Goal: Check status: Check status

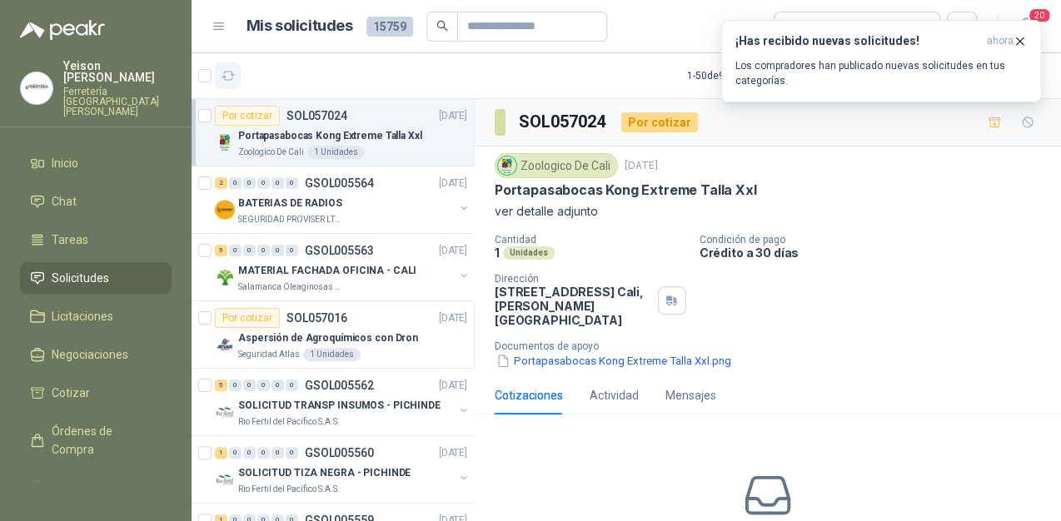
click at [237, 73] on button "button" at bounding box center [228, 75] width 27 height 27
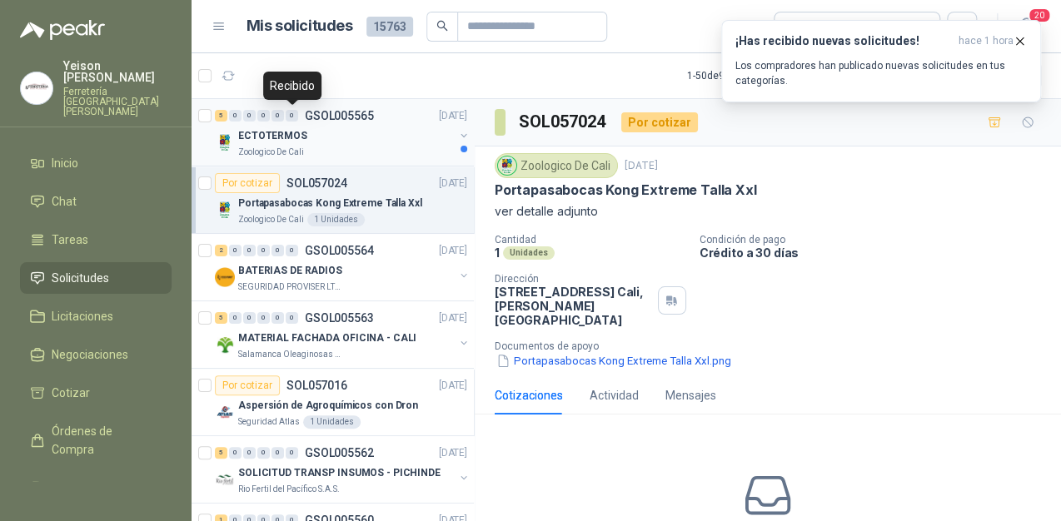
click at [283, 134] on p "ECTOTERMOS" at bounding box center [272, 136] width 69 height 16
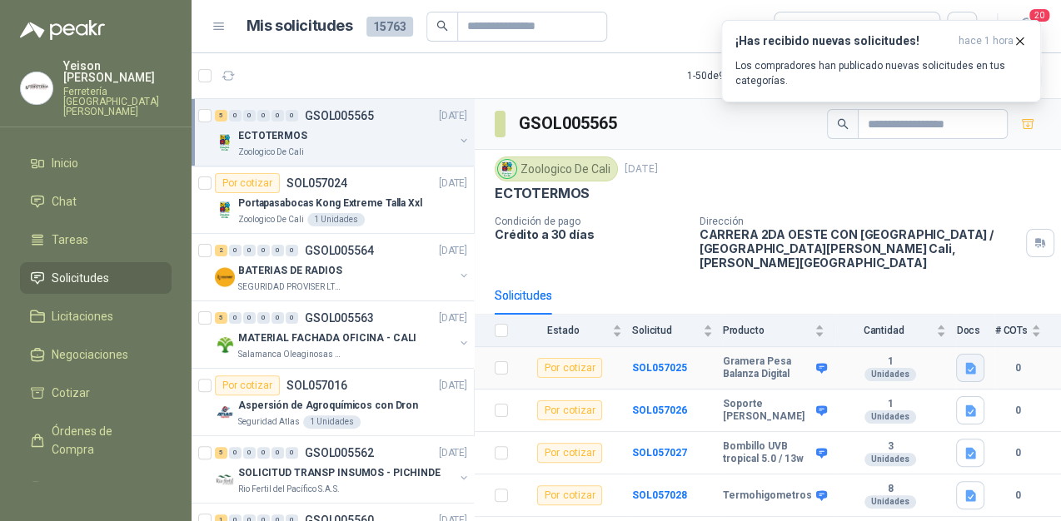
click at [966, 363] on icon "button" at bounding box center [971, 368] width 10 height 11
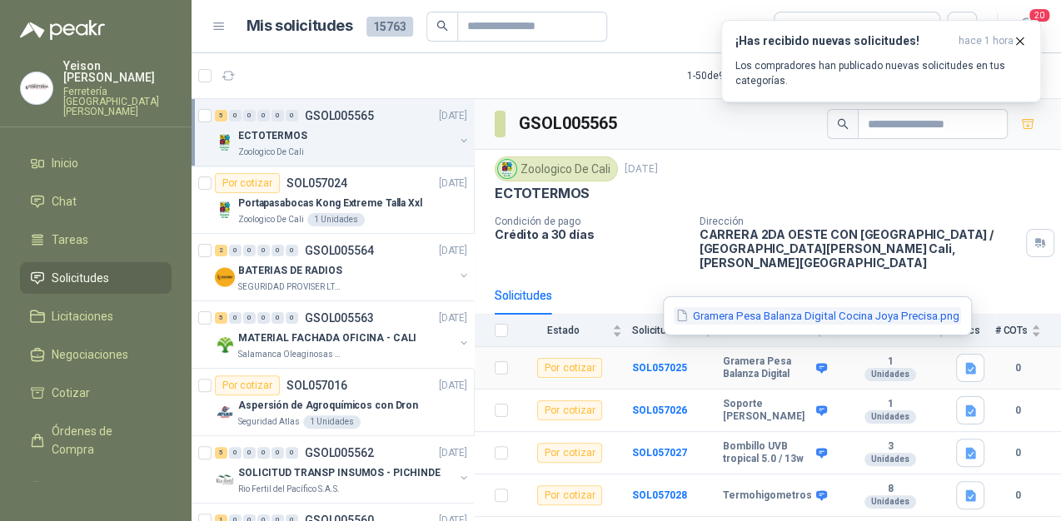
click at [698, 310] on button "Gramera Pesa Balanza Digital Cocina Joya Precisa.png" at bounding box center [817, 315] width 287 height 17
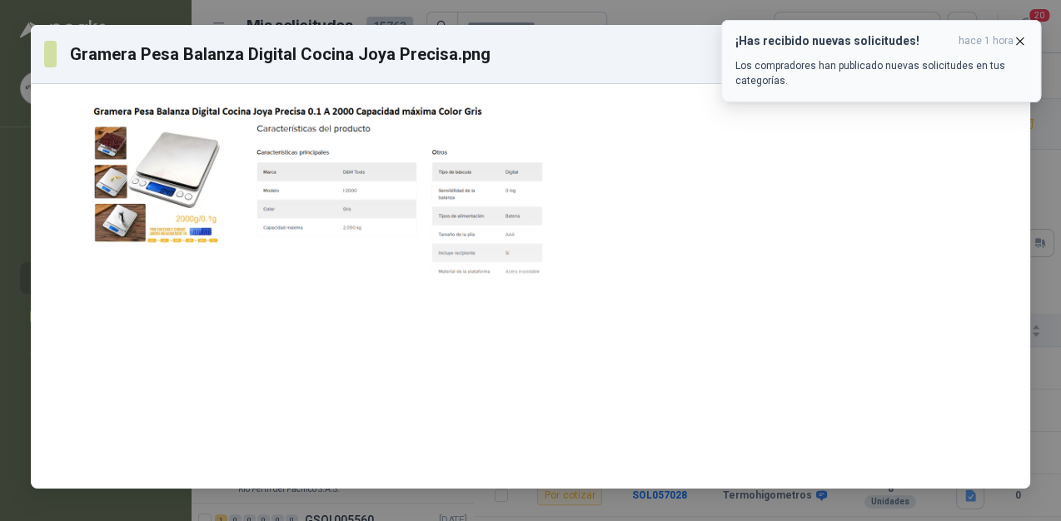
click at [1024, 35] on icon "button" at bounding box center [1020, 41] width 14 height 14
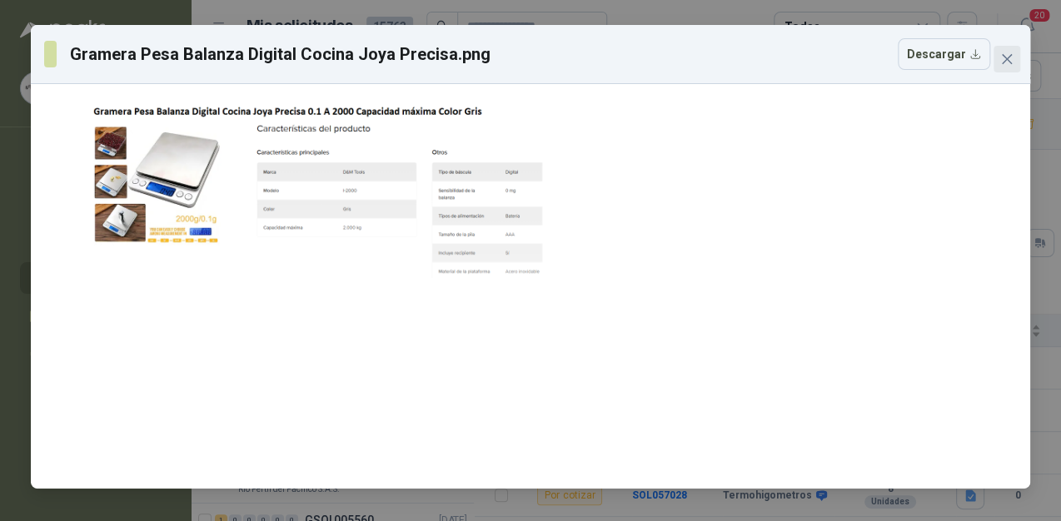
click at [999, 66] on button "Close" at bounding box center [1007, 59] width 27 height 27
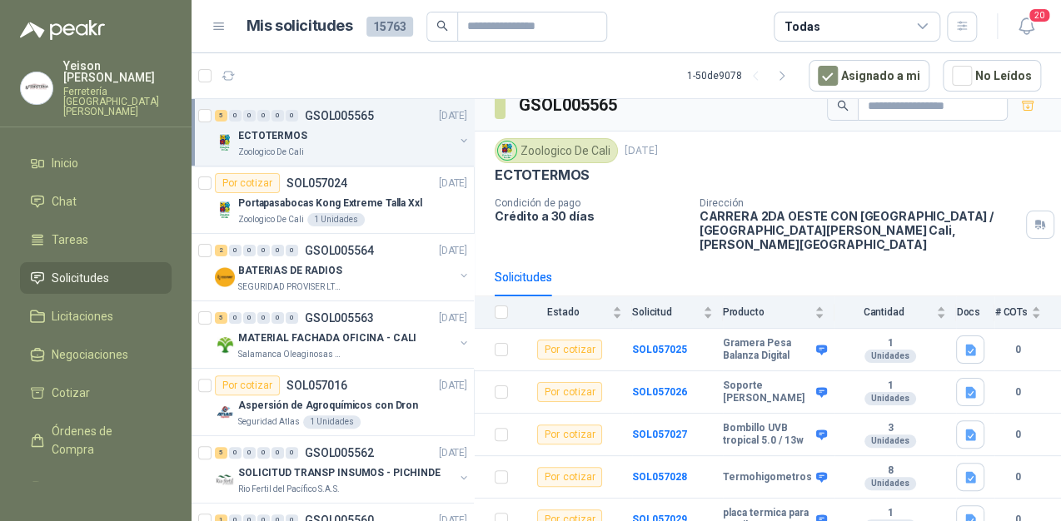
scroll to position [27, 0]
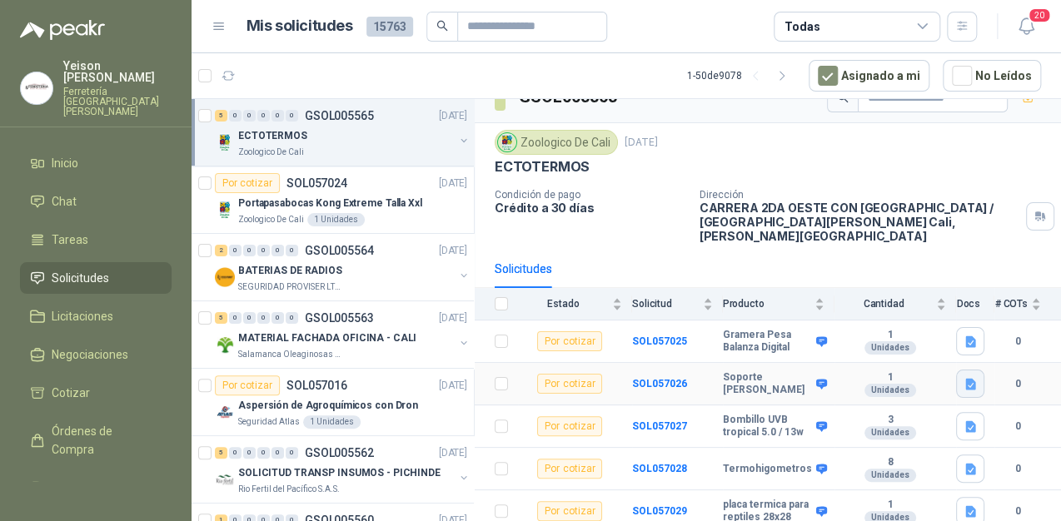
click at [966, 379] on icon "button" at bounding box center [971, 384] width 10 height 11
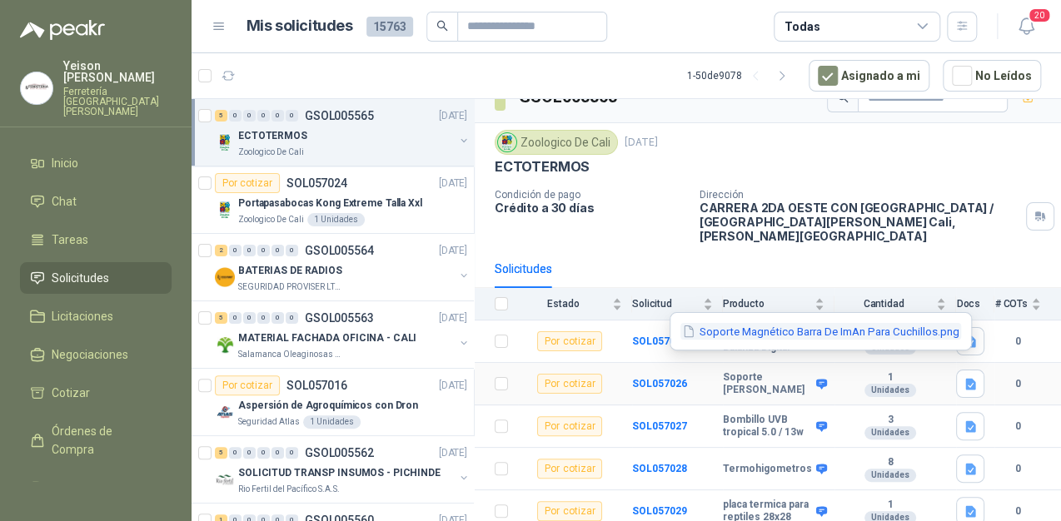
click at [770, 334] on button "Soporte Magnético Barra De ImAn Para Cuchillos.png" at bounding box center [820, 331] width 281 height 17
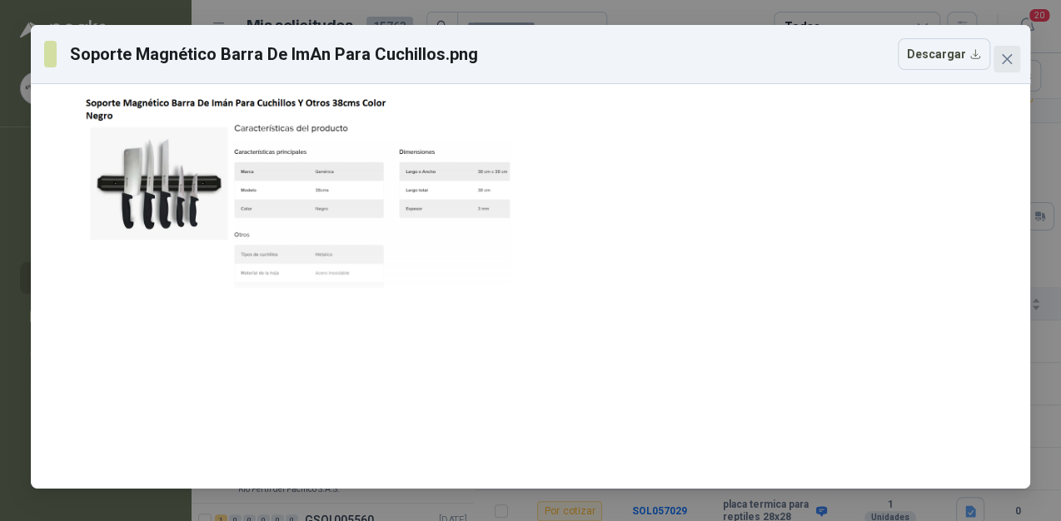
click at [1006, 57] on icon "close" at bounding box center [1006, 58] width 13 height 13
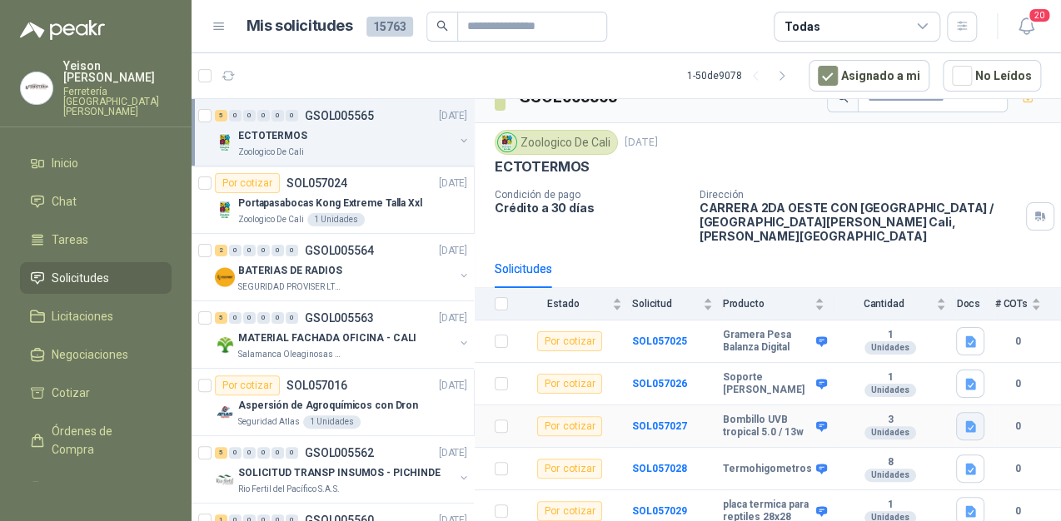
click at [966, 421] on icon "button" at bounding box center [971, 426] width 10 height 11
click at [855, 380] on button "Bombillo En Espiral Uvb.png" at bounding box center [883, 373] width 157 height 17
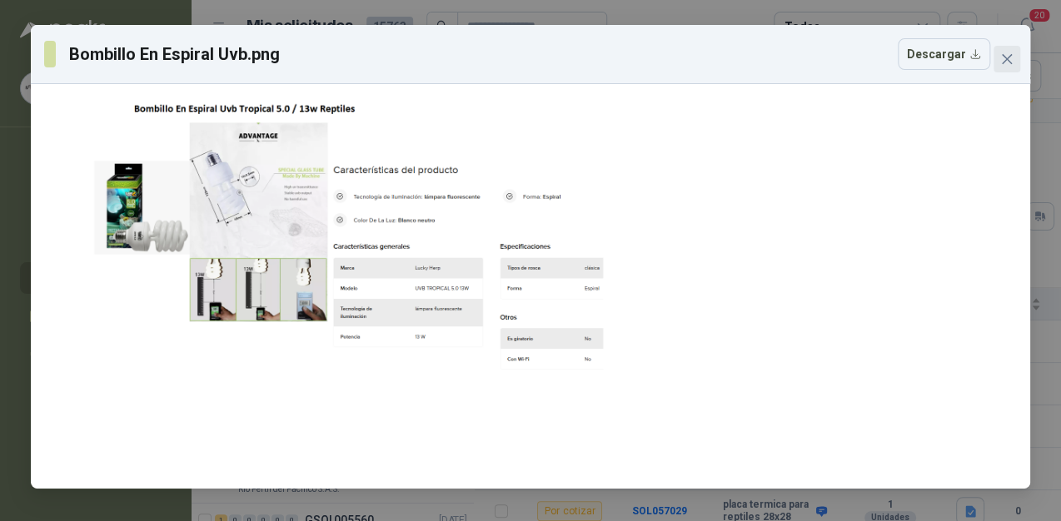
click at [1003, 48] on button "Close" at bounding box center [1007, 59] width 27 height 27
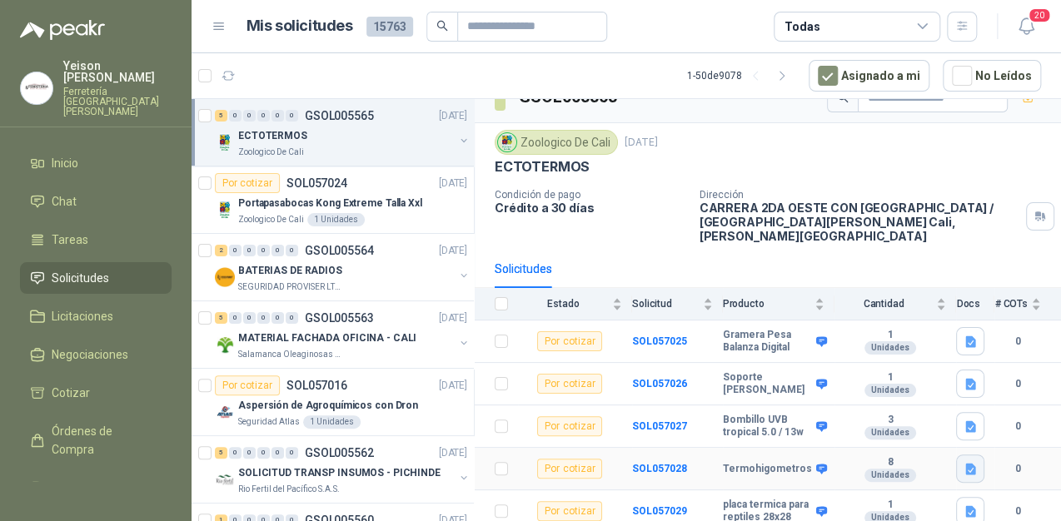
click at [964, 462] on icon "button" at bounding box center [971, 469] width 14 height 14
click at [889, 413] on button "Termohigometro.png" at bounding box center [899, 414] width 124 height 17
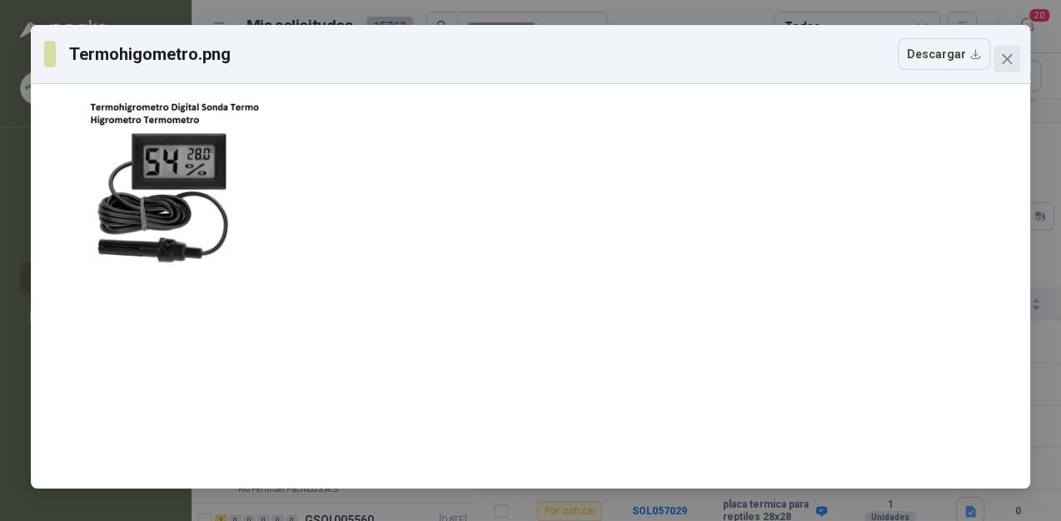
click at [1004, 60] on icon "close" at bounding box center [1006, 58] width 13 height 13
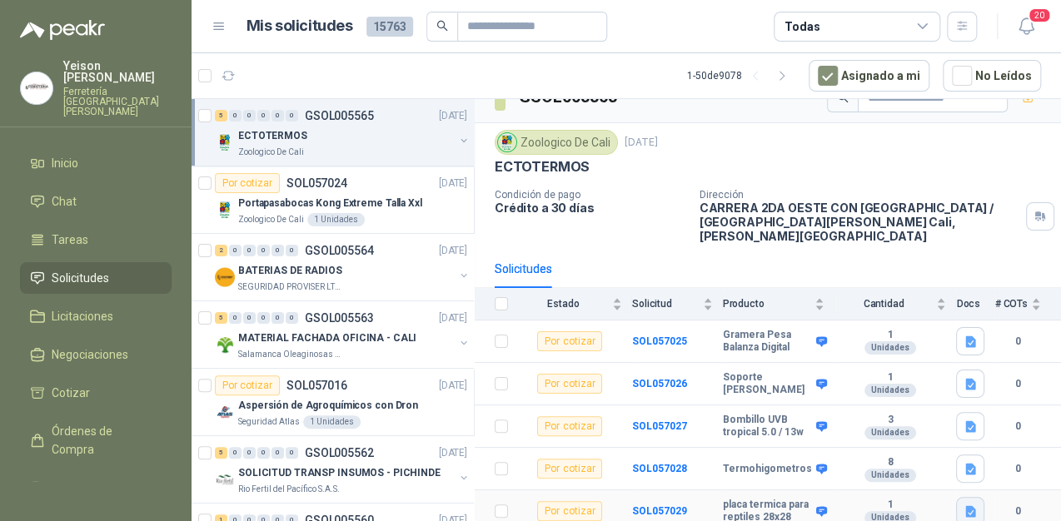
click at [956, 497] on button "button" at bounding box center [970, 511] width 28 height 28
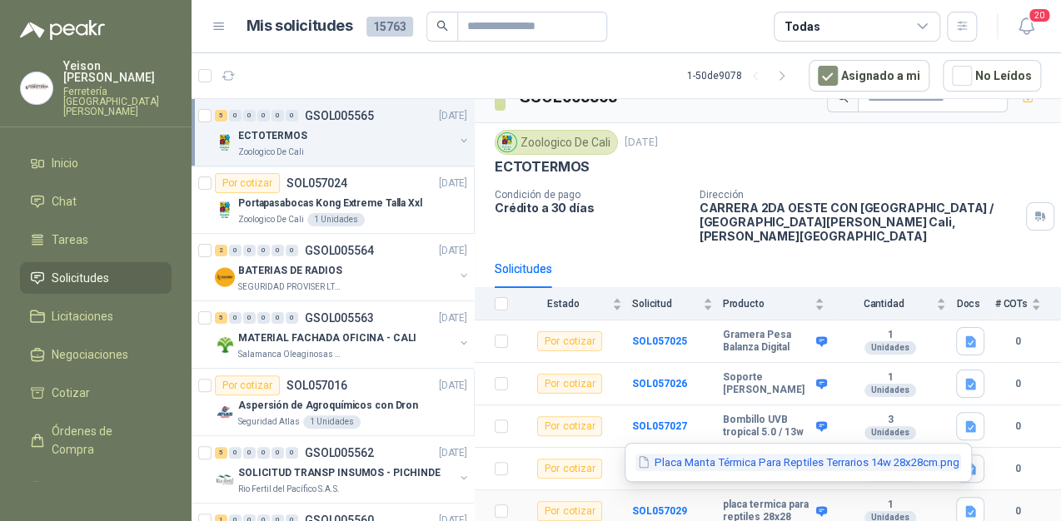
click at [789, 462] on button "Placa Manta Térmica Para Reptiles Terrarios 14w 28x28cm.png" at bounding box center [798, 462] width 326 height 17
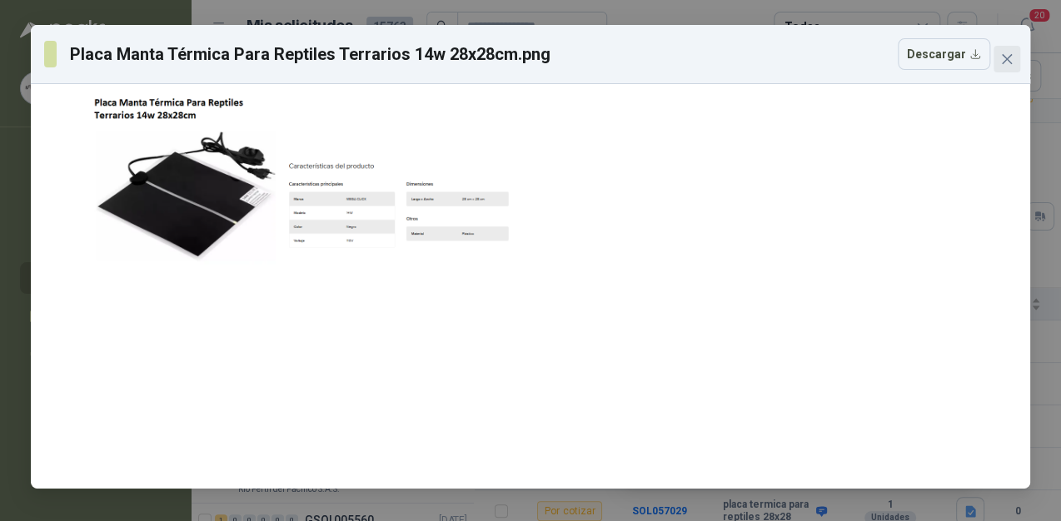
click at [1015, 52] on span "Close" at bounding box center [1007, 58] width 27 height 13
